Goal: Go to known website: Go to known website

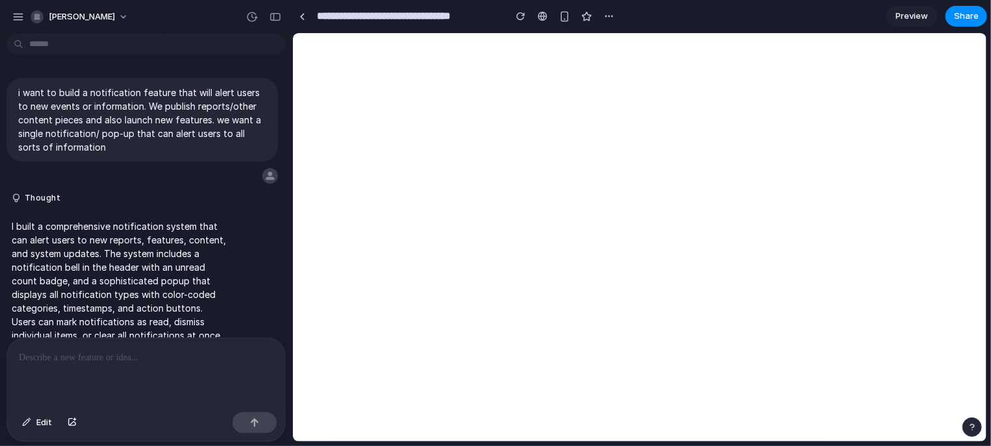
scroll to position [62, 0]
